Goal: Task Accomplishment & Management: Complete application form

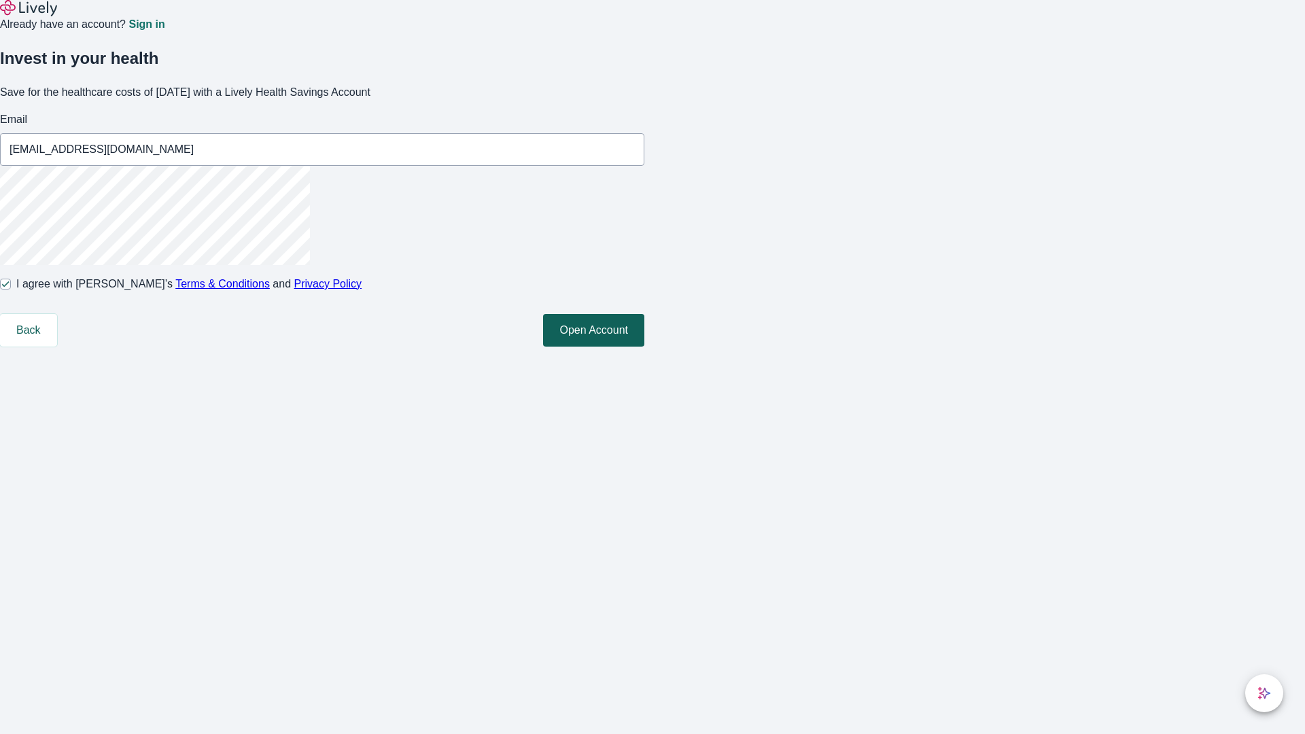
click at [644, 347] on button "Open Account" at bounding box center [593, 330] width 101 height 33
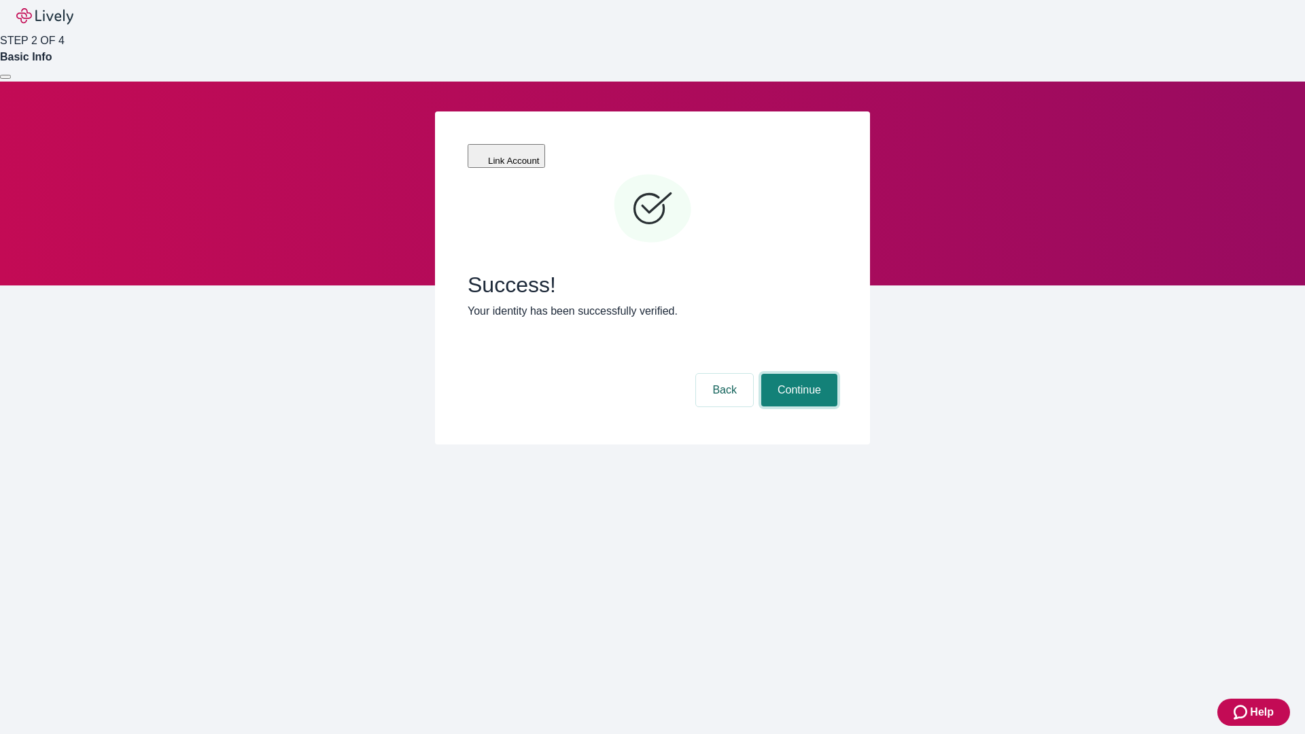
click at [797, 374] on button "Continue" at bounding box center [799, 390] width 76 height 33
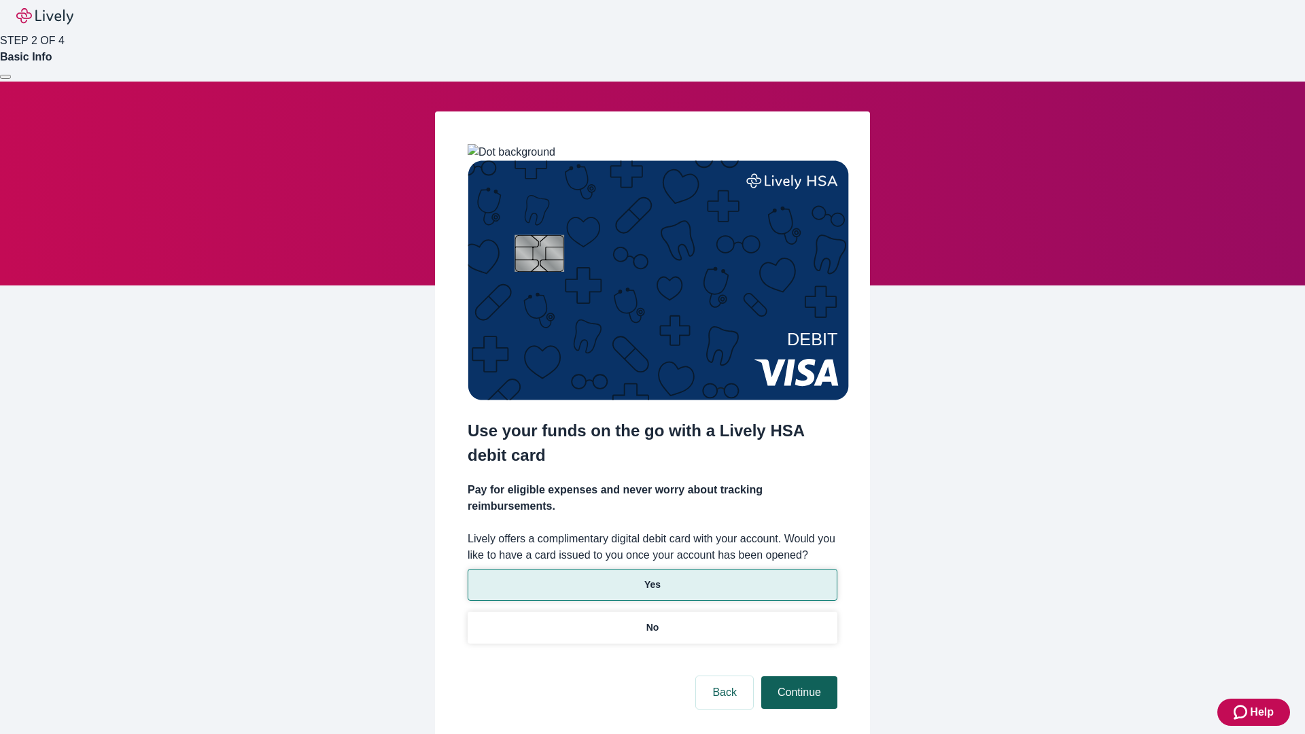
click at [652, 578] on p "Yes" at bounding box center [652, 585] width 16 height 14
click at [797, 676] on button "Continue" at bounding box center [799, 692] width 76 height 33
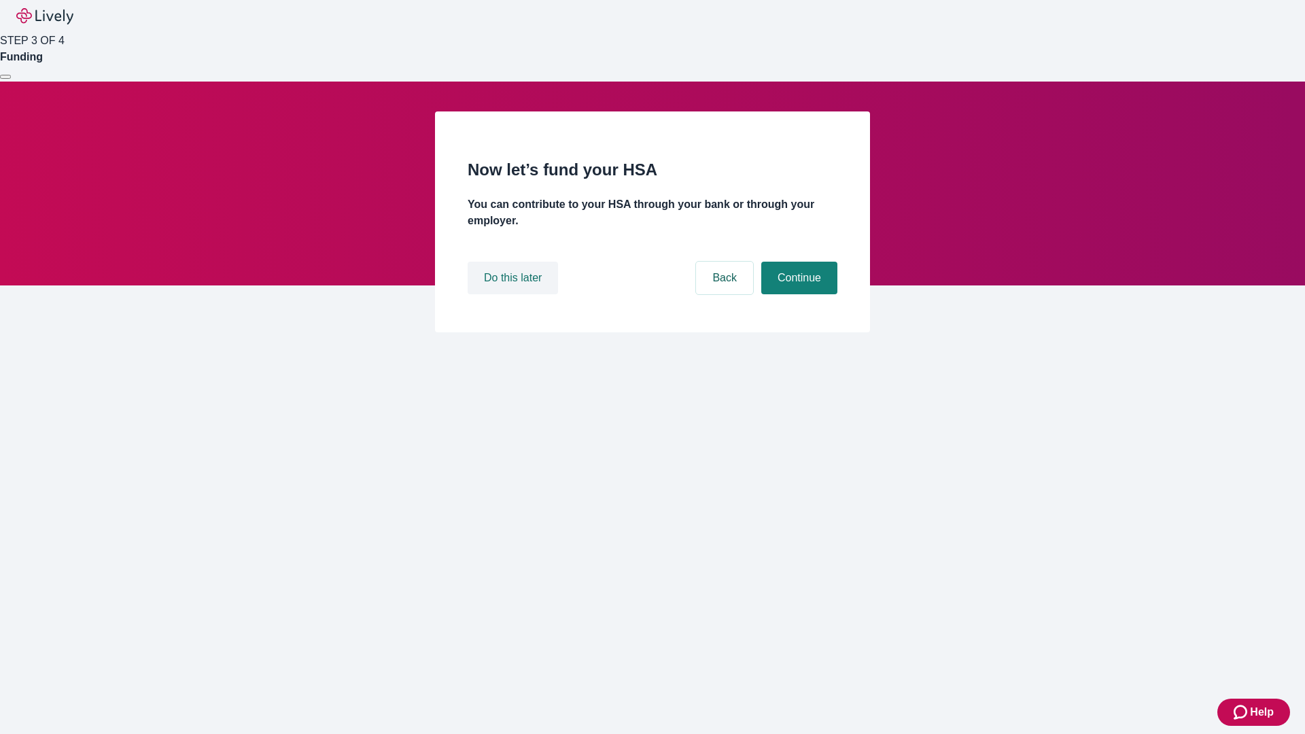
click at [514, 294] on button "Do this later" at bounding box center [512, 278] width 90 height 33
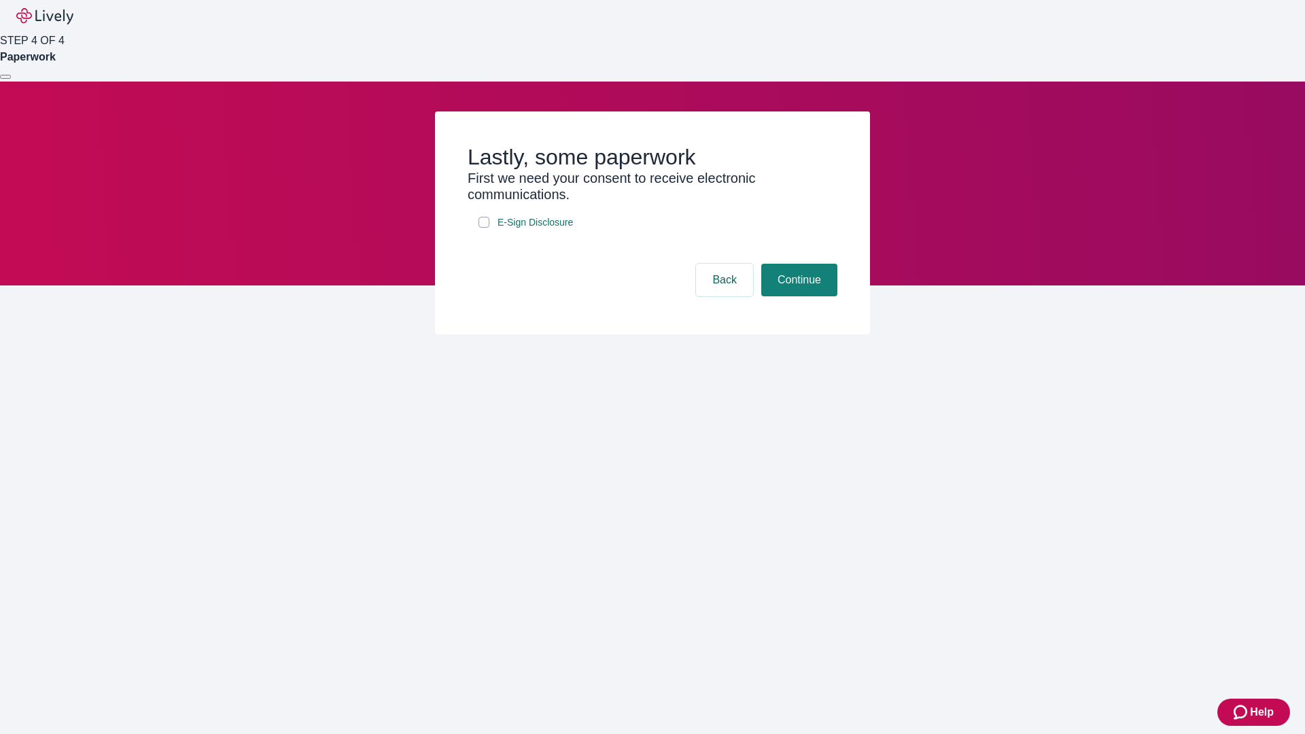
click at [484, 228] on input "E-Sign Disclosure" at bounding box center [483, 222] width 11 height 11
checkbox input "true"
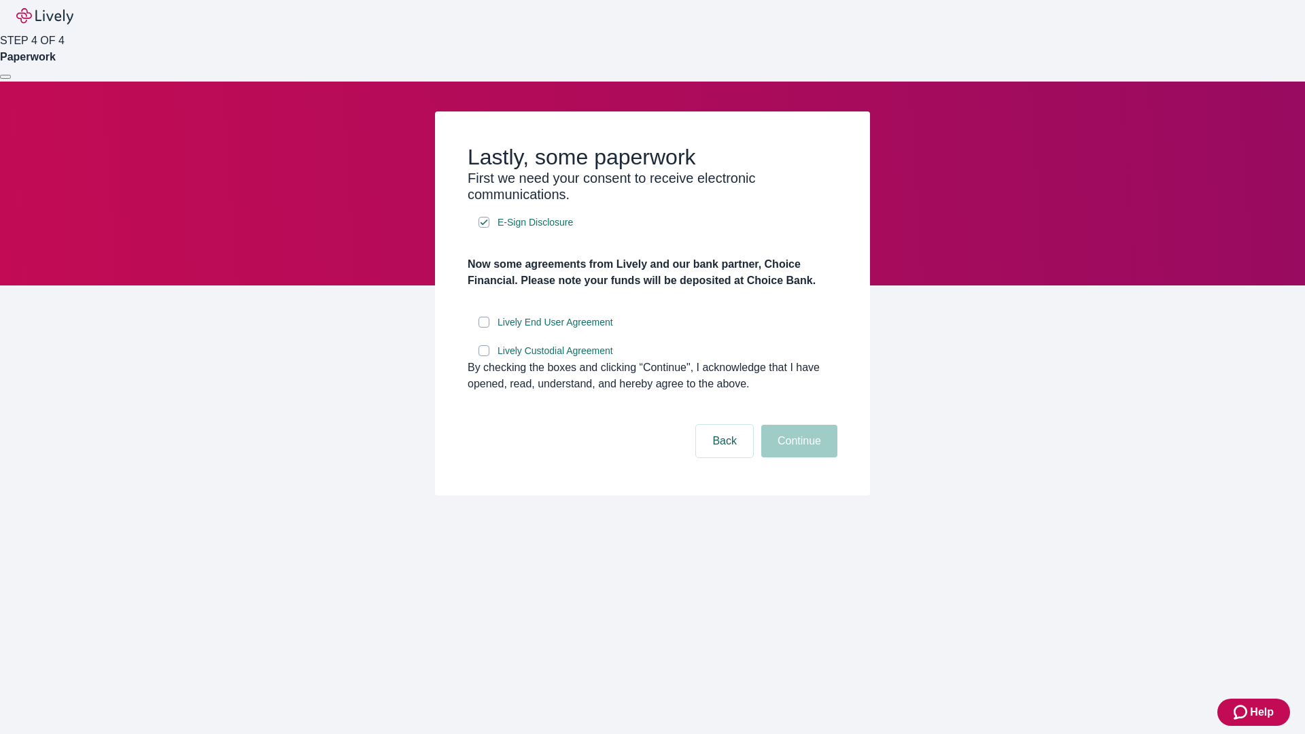
click at [484, 328] on input "Lively End User Agreement" at bounding box center [483, 322] width 11 height 11
checkbox input "true"
click at [484, 356] on input "Lively Custodial Agreement" at bounding box center [483, 350] width 11 height 11
checkbox input "true"
click at [797, 457] on button "Continue" at bounding box center [799, 441] width 76 height 33
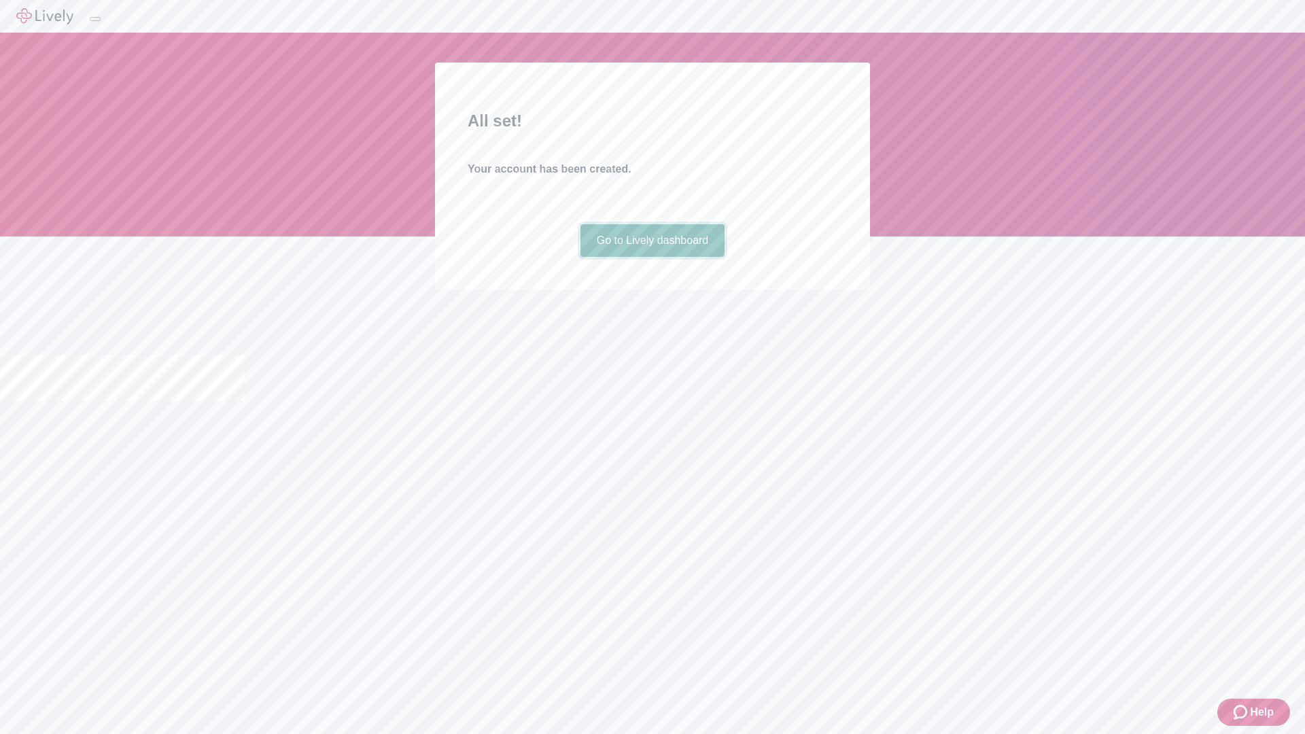
click at [652, 257] on link "Go to Lively dashboard" at bounding box center [652, 240] width 145 height 33
